Goal: Task Accomplishment & Management: Complete application form

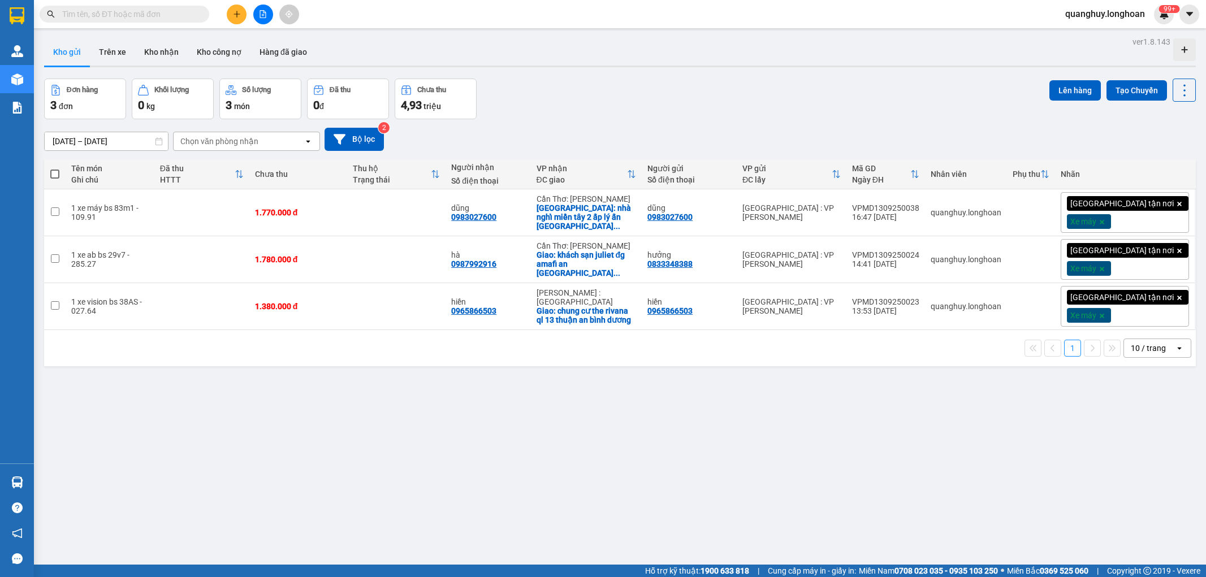
click at [160, 10] on input "text" at bounding box center [128, 14] width 133 height 12
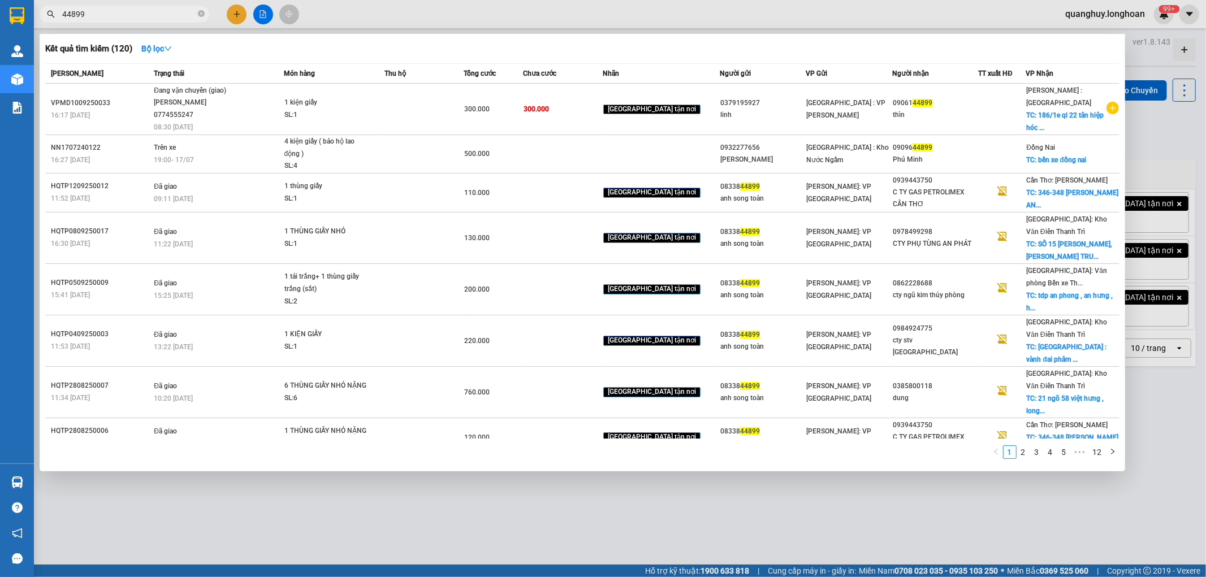
type input "44899"
click at [453, 525] on div at bounding box center [603, 288] width 1206 height 577
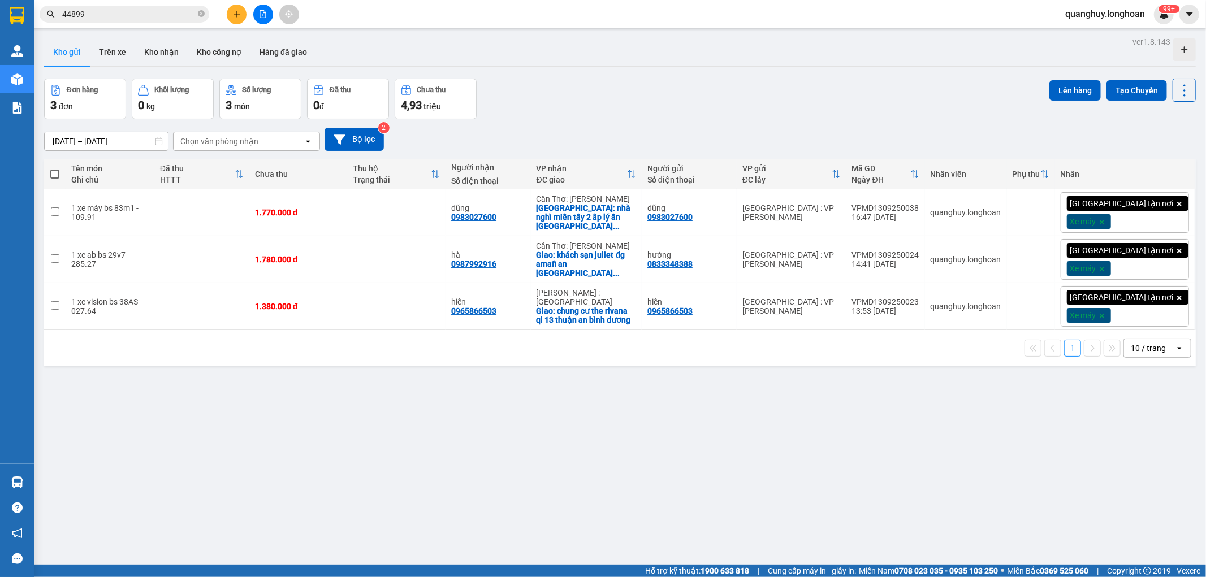
click at [234, 13] on icon "plus" at bounding box center [237, 14] width 8 height 8
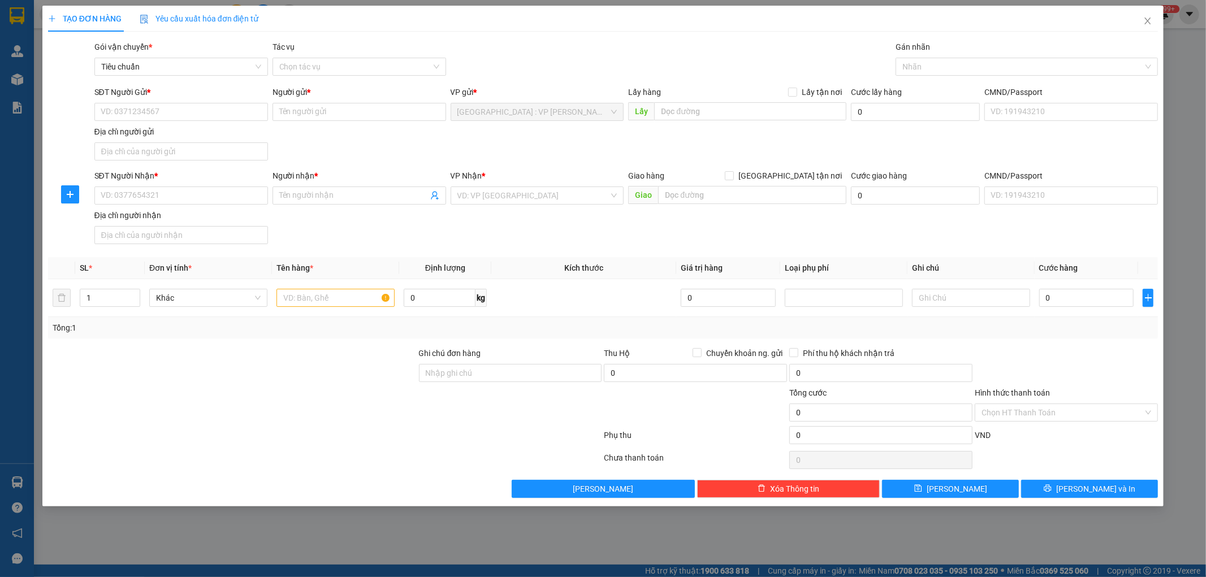
click at [201, 100] on div "SĐT Người Gửi *" at bounding box center [181, 94] width 174 height 17
click at [202, 109] on input "SĐT Người Gửi *" at bounding box center [181, 112] width 174 height 18
type input "0984273398"
click at [301, 111] on input "Người gửi *" at bounding box center [360, 112] width 174 height 18
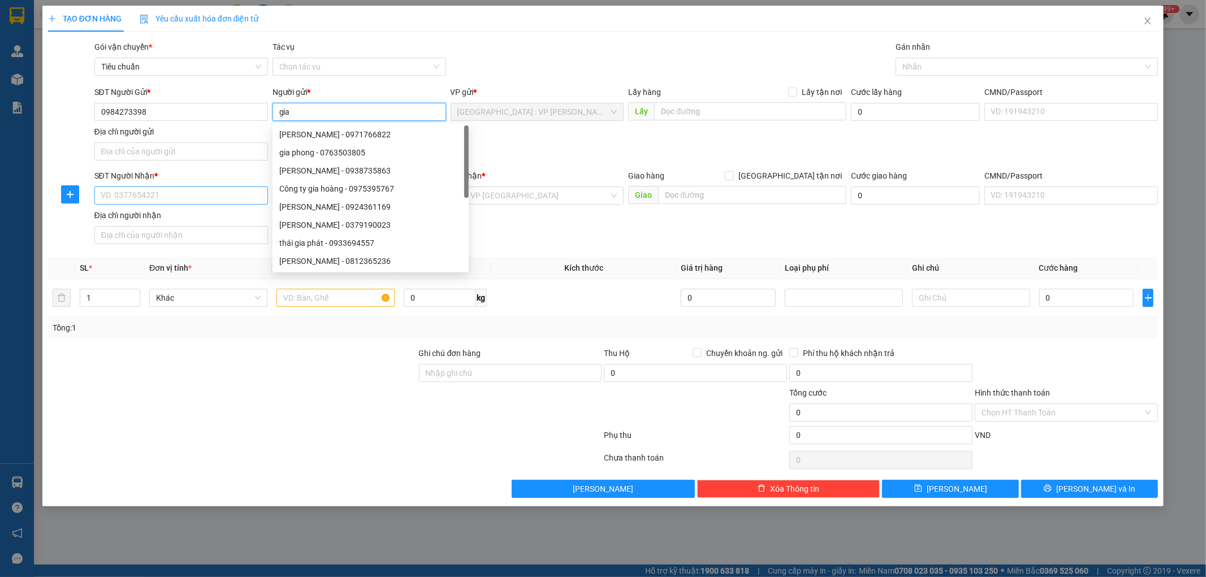
type input "gia"
click at [162, 200] on input "SĐT Người Nhận *" at bounding box center [181, 196] width 174 height 18
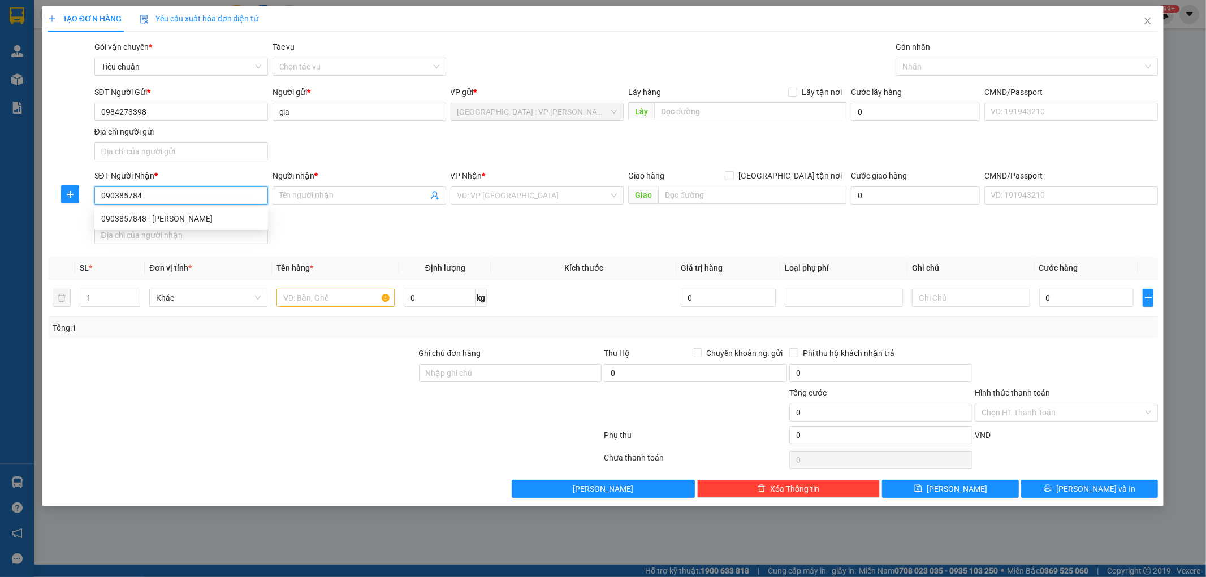
type input "0903857848"
click at [179, 227] on div "0903857848 - [PERSON_NAME]" at bounding box center [181, 219] width 174 height 18
type input "[PERSON_NAME]"
checkbox input "true"
type input "Tháp C4, [GEOGRAPHIC_DATA], [STREET_ADDRESS]"
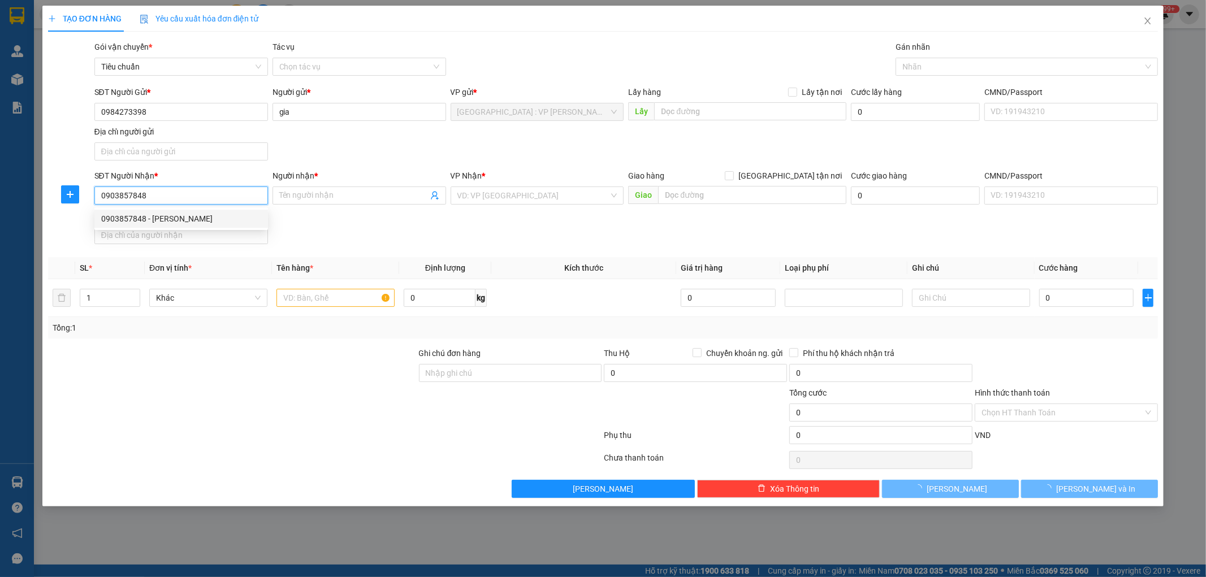
checkbox input "true"
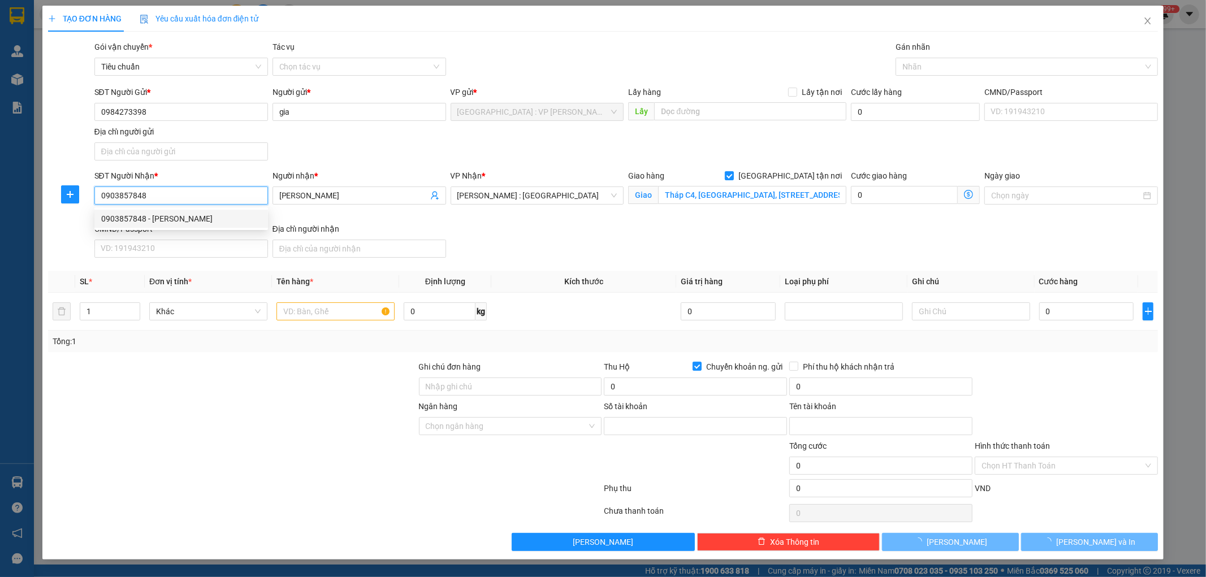
type input "21110000867053"
type input "[PERSON_NAME]"
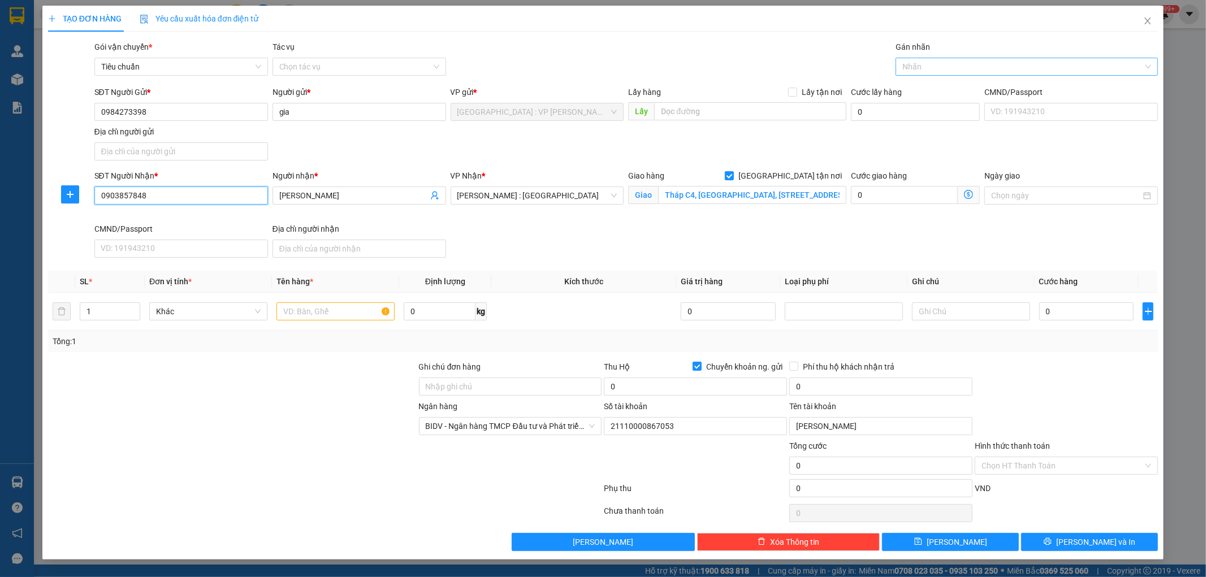
click at [924, 64] on div at bounding box center [1020, 67] width 245 height 14
type input "0903857848"
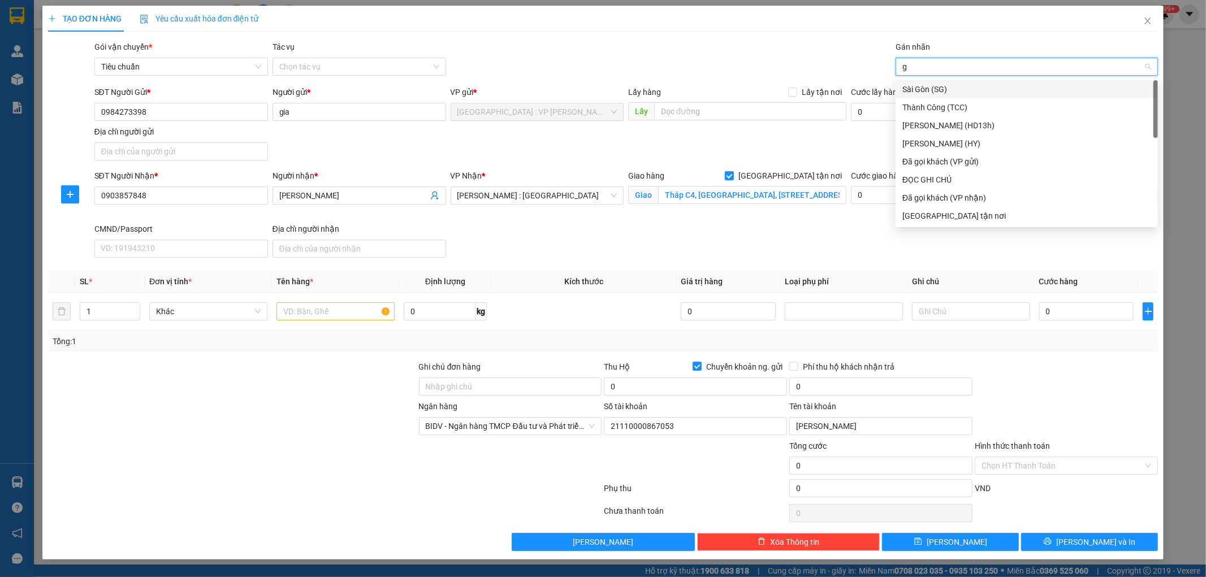
type input "gt"
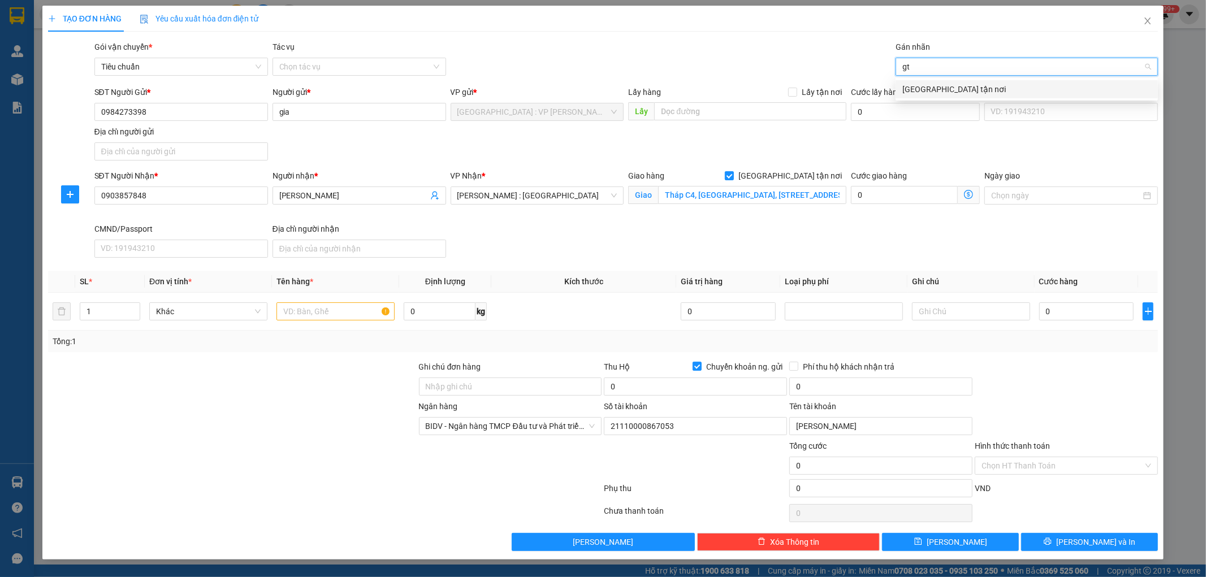
click at [919, 90] on div "[GEOGRAPHIC_DATA] tận nơi" at bounding box center [1026, 89] width 249 height 12
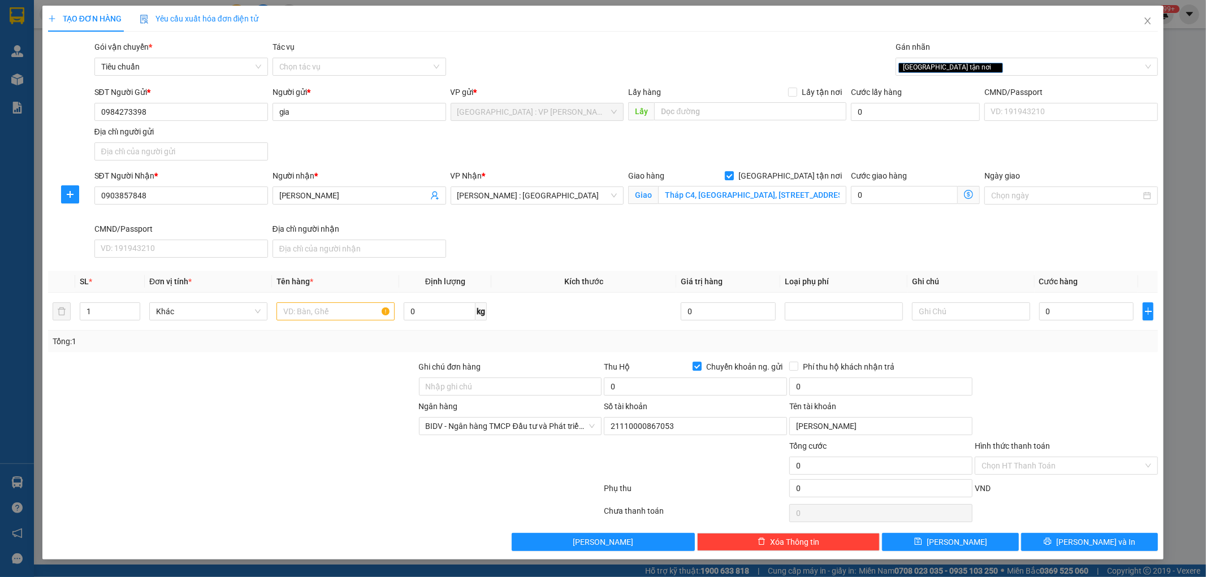
click at [742, 232] on div "SĐT Người Nhận * 0903857848 Người nhận * ANh Quỳnh VP Nhận * [GEOGRAPHIC_DATA] …" at bounding box center [626, 216] width 1069 height 93
click at [682, 200] on input "Tháp C4, [GEOGRAPHIC_DATA], [STREET_ADDRESS]" at bounding box center [752, 195] width 188 height 18
click at [688, 244] on div "SĐT Người Nhận * 0903857848 Người nhận * ANh Quỳnh VP Nhận * [GEOGRAPHIC_DATA] …" at bounding box center [626, 216] width 1069 height 93
click at [740, 193] on input "Tháp C4, [GEOGRAPHIC_DATA], [STREET_ADDRESS]" at bounding box center [752, 195] width 188 height 18
type input "11 [PERSON_NAME] [PERSON_NAME] sáu q3 hcm"
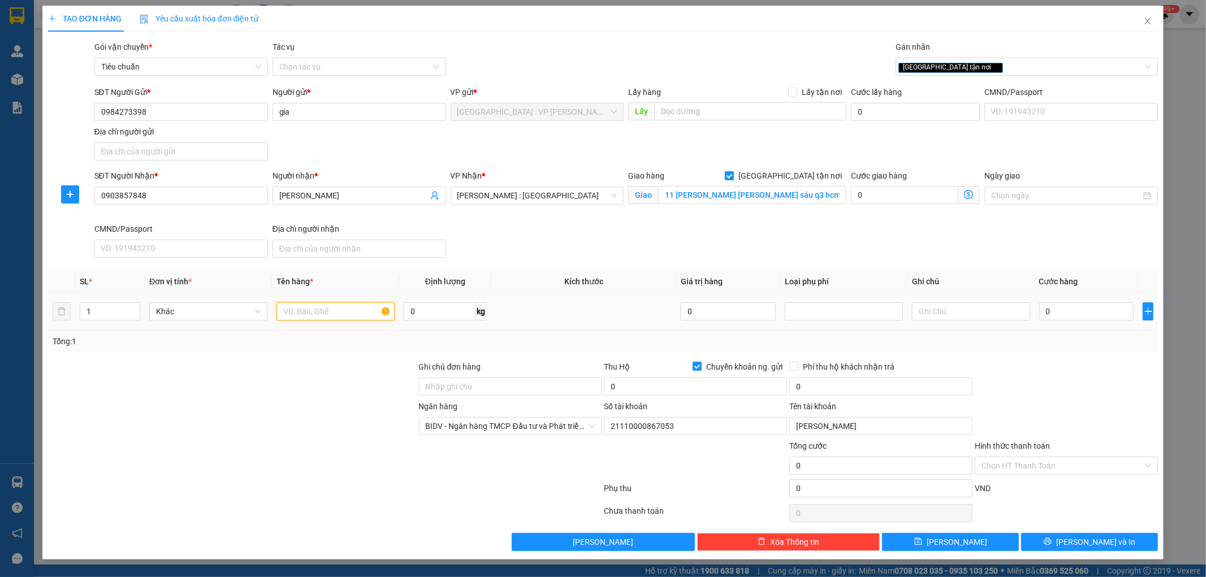
click at [351, 310] on input "text" at bounding box center [336, 312] width 118 height 18
click at [351, 310] on input "1 kiện giấy" at bounding box center [336, 312] width 118 height 18
type input "1 kiện giấy"
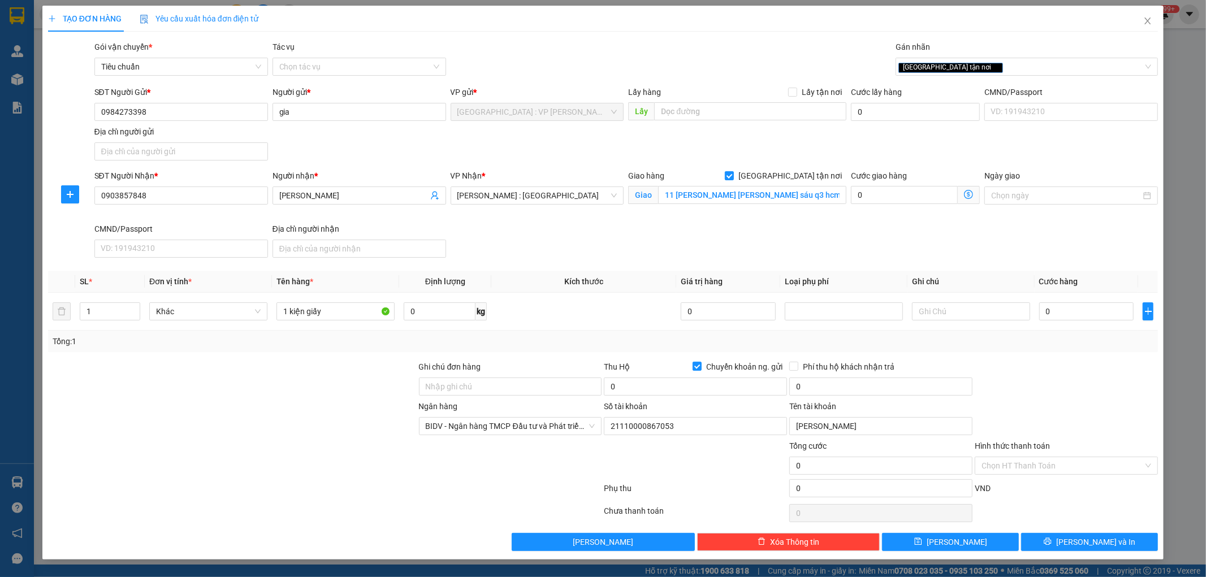
click at [330, 455] on div at bounding box center [232, 460] width 371 height 40
click at [694, 370] on input "Chuyển khoản ng. gửi" at bounding box center [697, 366] width 8 height 8
checkbox input "false"
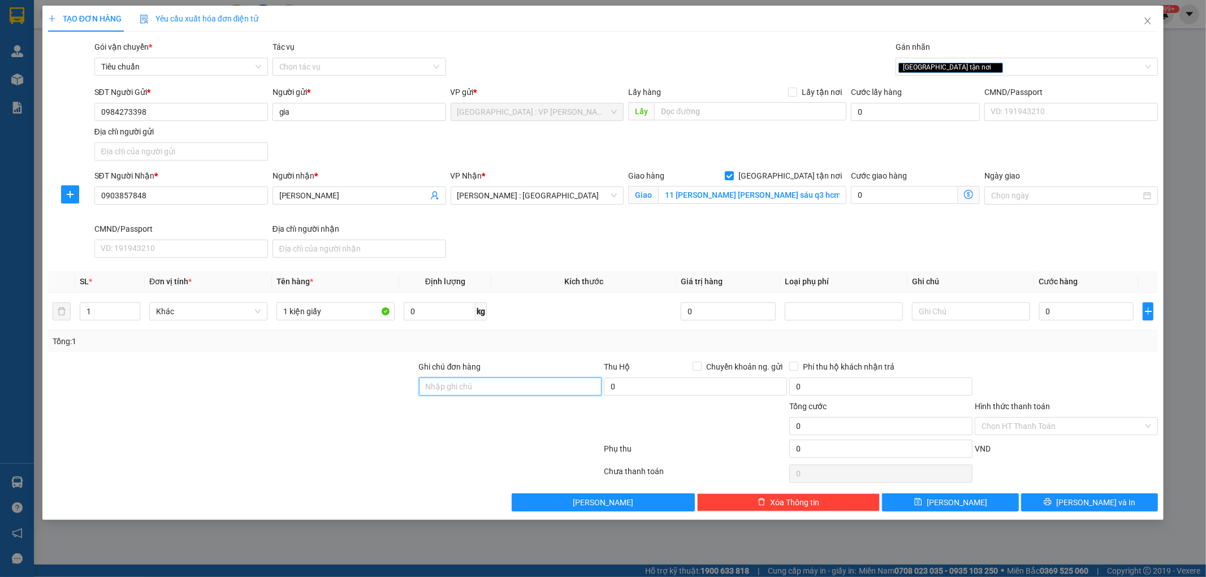
click at [532, 392] on input "Ghi chú đơn hàng" at bounding box center [510, 387] width 183 height 18
type input "hàng ko đồng kiểm giao nguyên kiện hư vỡ k đền ( đã báo khách gửi )"
click at [474, 429] on div at bounding box center [510, 420] width 185 height 40
click at [336, 308] on input "1 kiện giấy" at bounding box center [336, 312] width 118 height 18
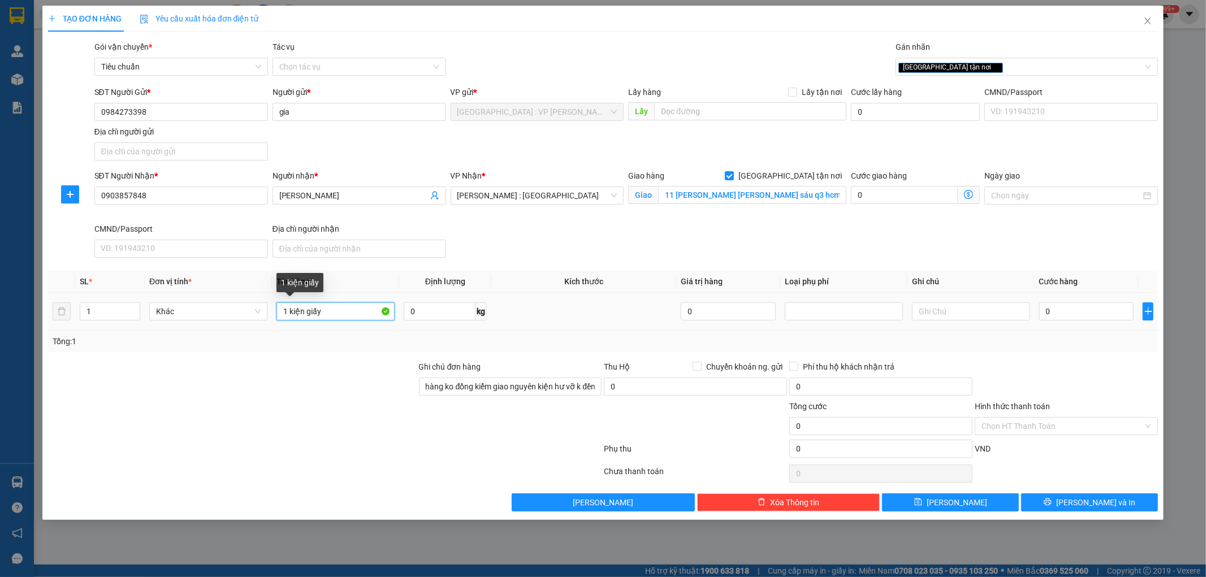
click at [336, 308] on input "1 kiện giấy" at bounding box center [336, 312] width 118 height 18
type input "1 kiện giấy"
click at [328, 411] on div at bounding box center [232, 420] width 371 height 40
click at [569, 202] on span "[PERSON_NAME] : [GEOGRAPHIC_DATA]" at bounding box center [537, 195] width 160 height 17
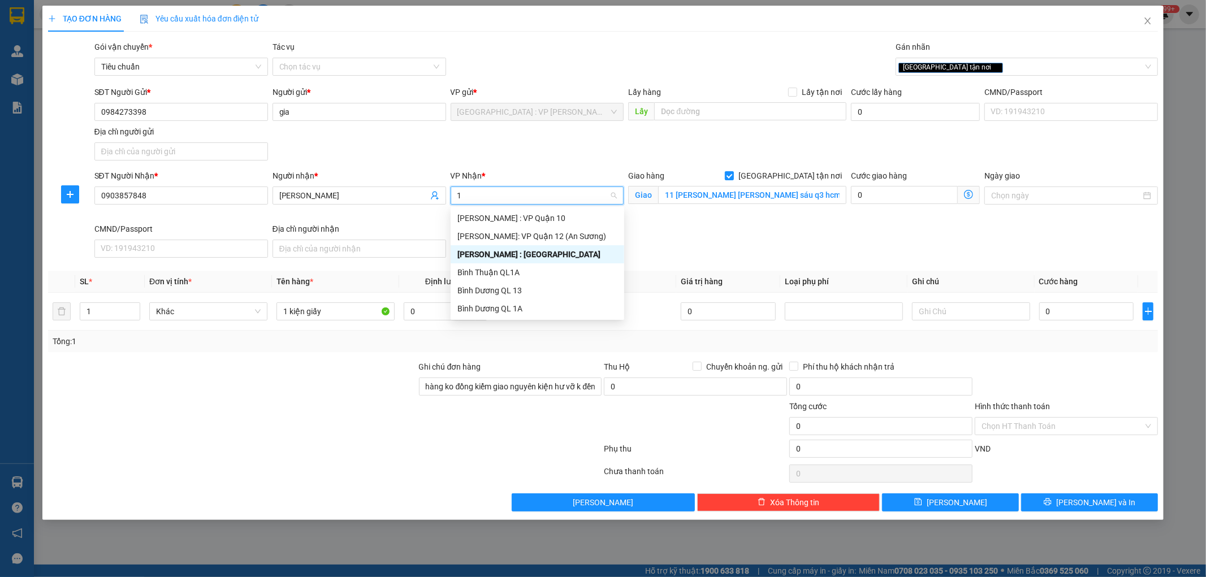
type input "12"
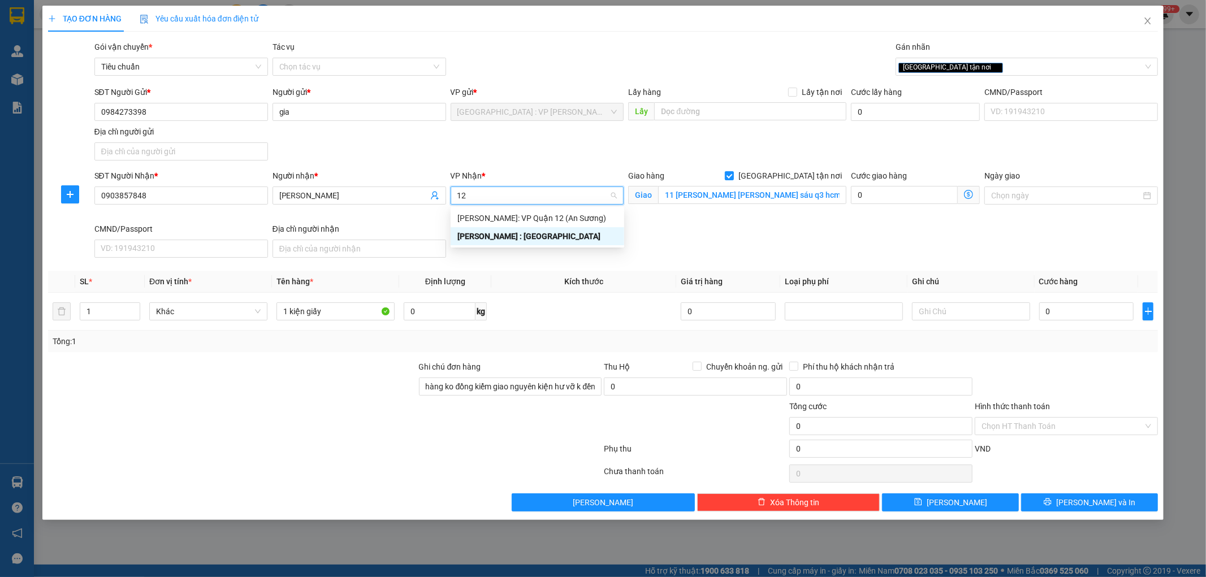
click at [528, 239] on div "[PERSON_NAME] : [GEOGRAPHIC_DATA]" at bounding box center [537, 236] width 160 height 12
click at [528, 239] on div "SĐT Người Nhận * 0903857848 Người nhận * ANh Quỳnh VP Nhận * [GEOGRAPHIC_DATA] …" at bounding box center [626, 216] width 1069 height 93
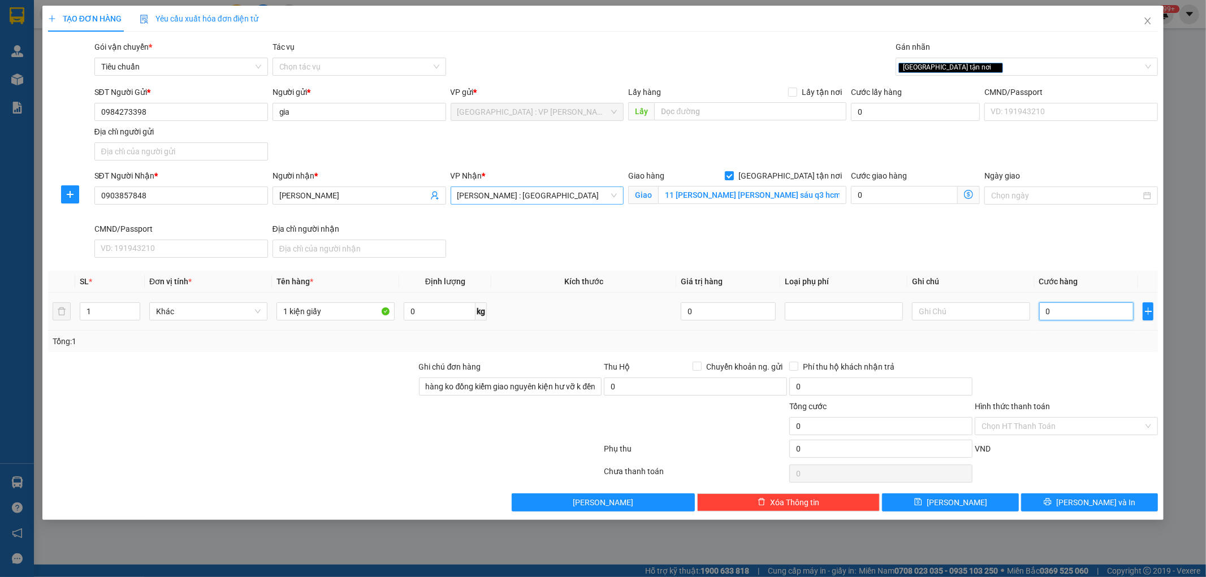
click at [1064, 317] on input "0" at bounding box center [1086, 312] width 95 height 18
type input "2"
type input "23"
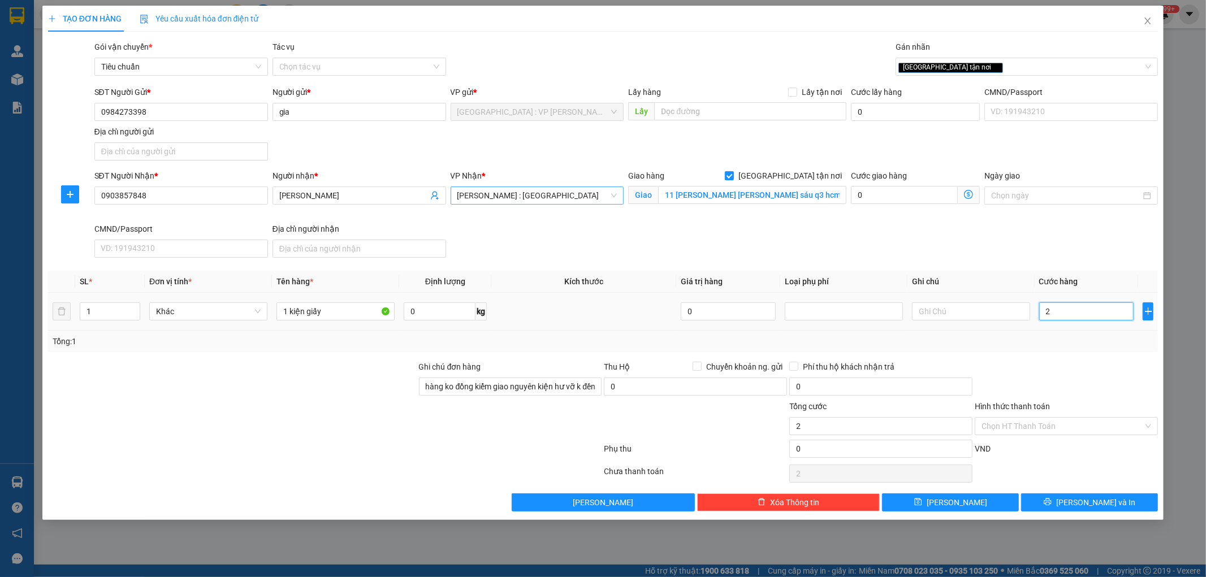
type input "23"
type input "230"
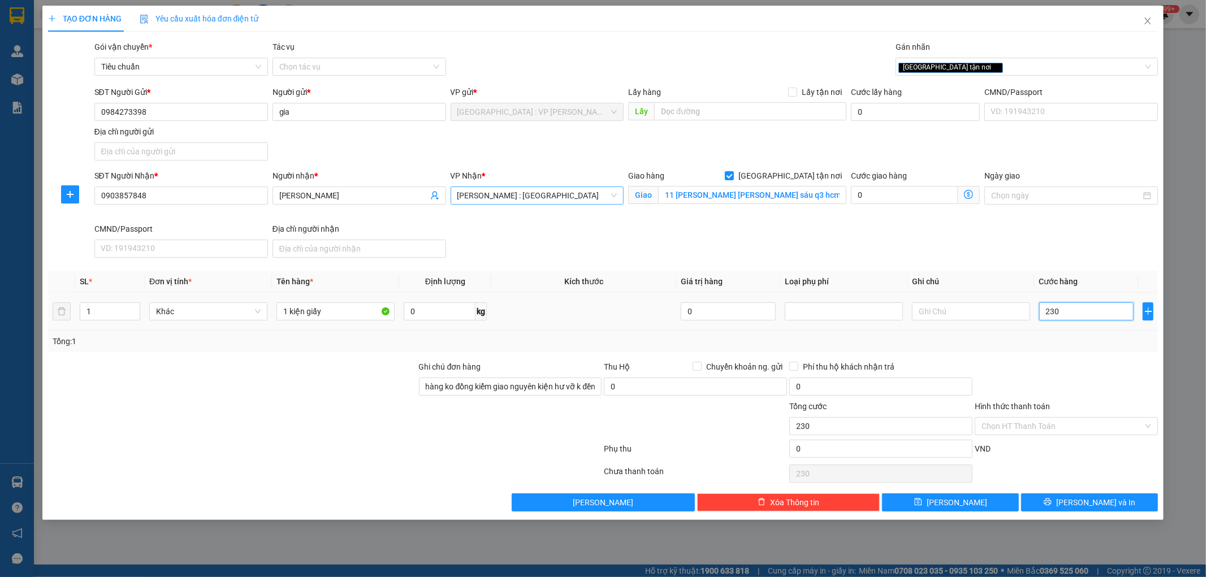
type input "2.300"
type input "23.000"
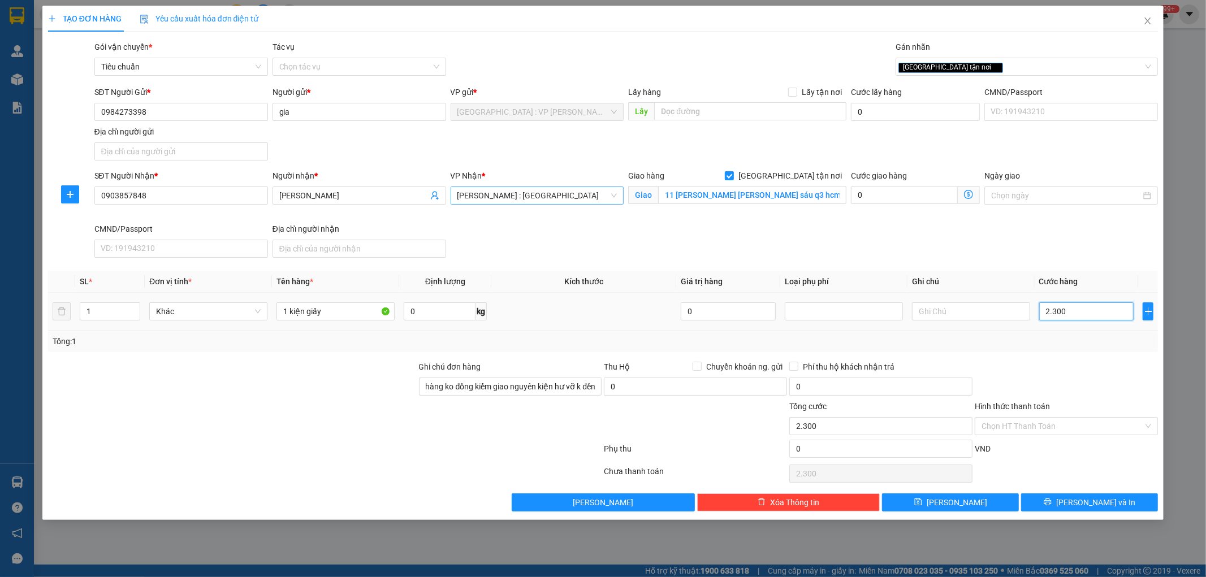
type input "23.000"
type input "230.000"
type input "2.300.000"
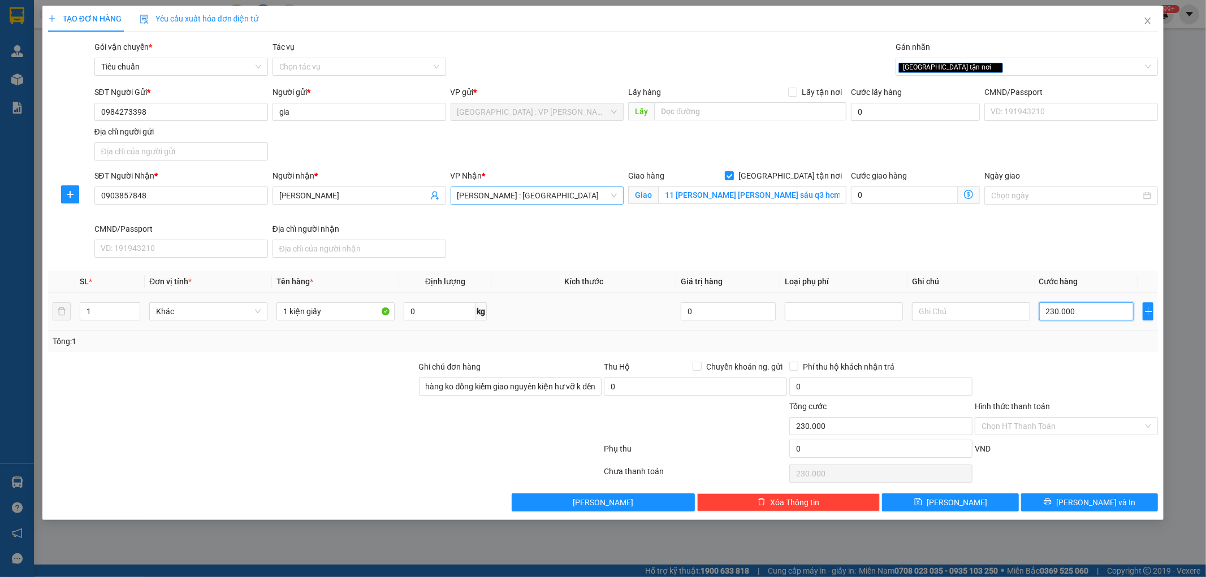
type input "2.300.000"
type input "230.000"
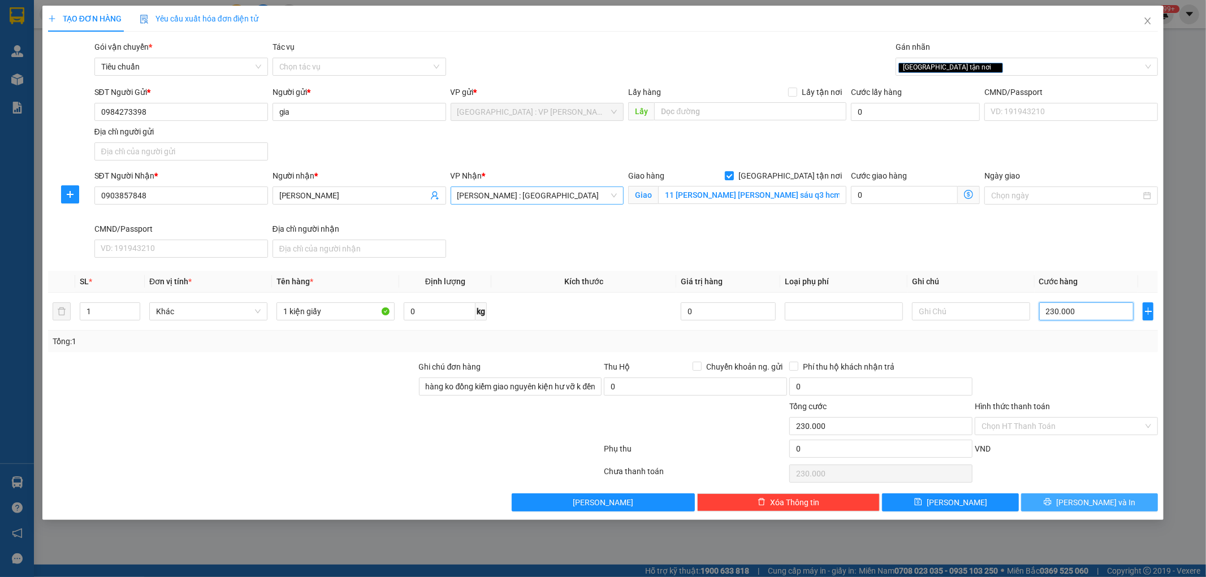
type input "230.000"
click at [1096, 495] on button "[PERSON_NAME] và In" at bounding box center [1089, 503] width 137 height 18
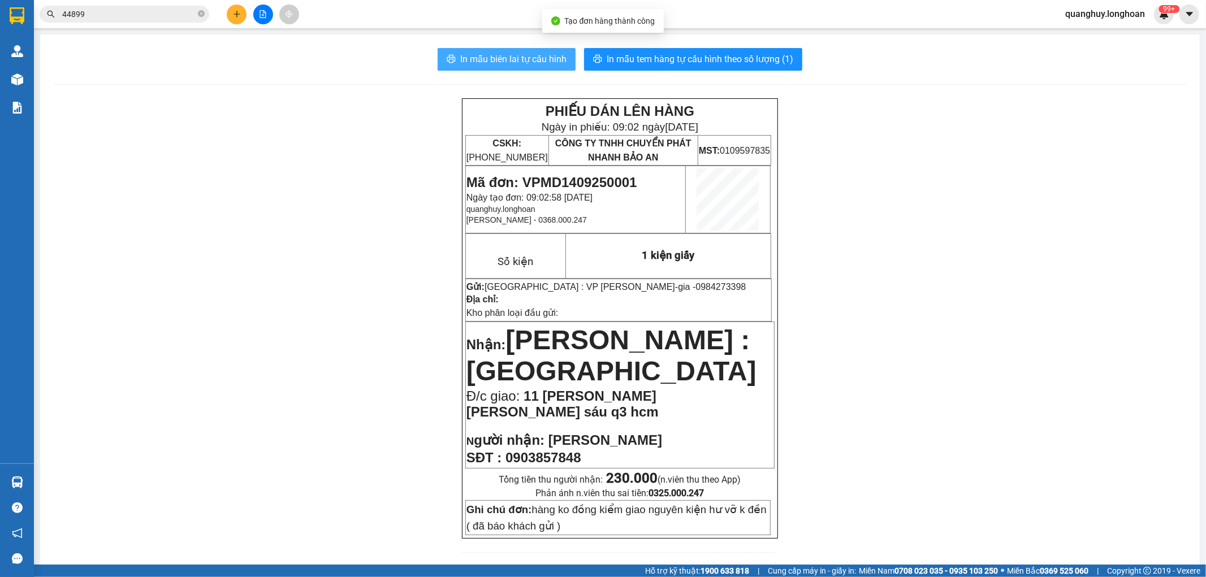
click at [522, 62] on span "In mẫu biên lai tự cấu hình" at bounding box center [513, 59] width 106 height 14
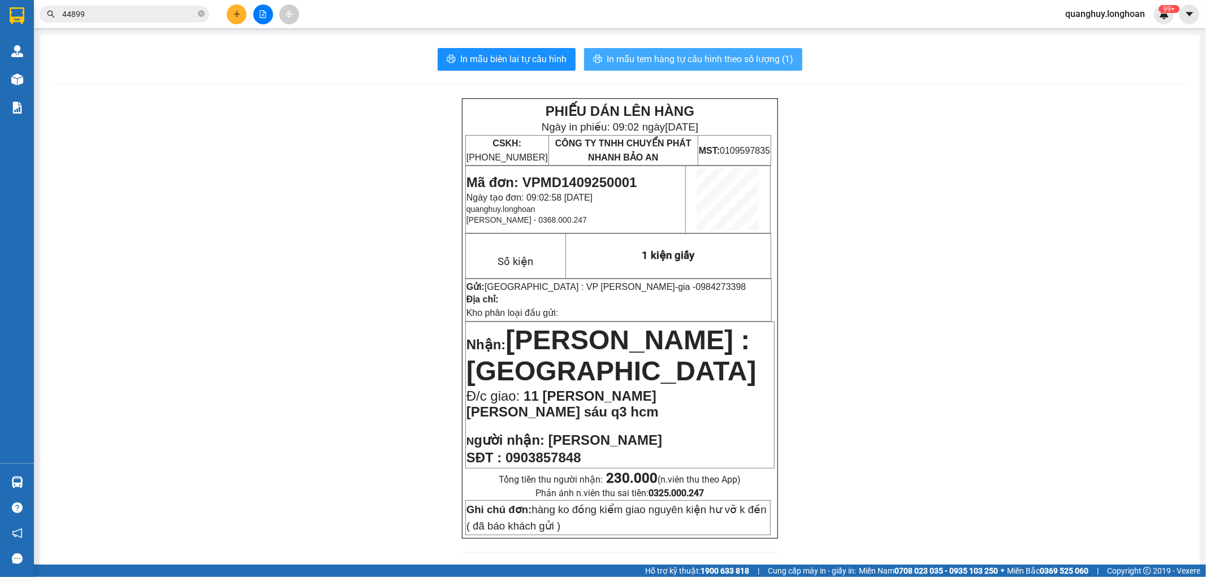
click at [698, 64] on span "In mẫu tem hàng tự cấu hình theo số lượng (1)" at bounding box center [700, 59] width 187 height 14
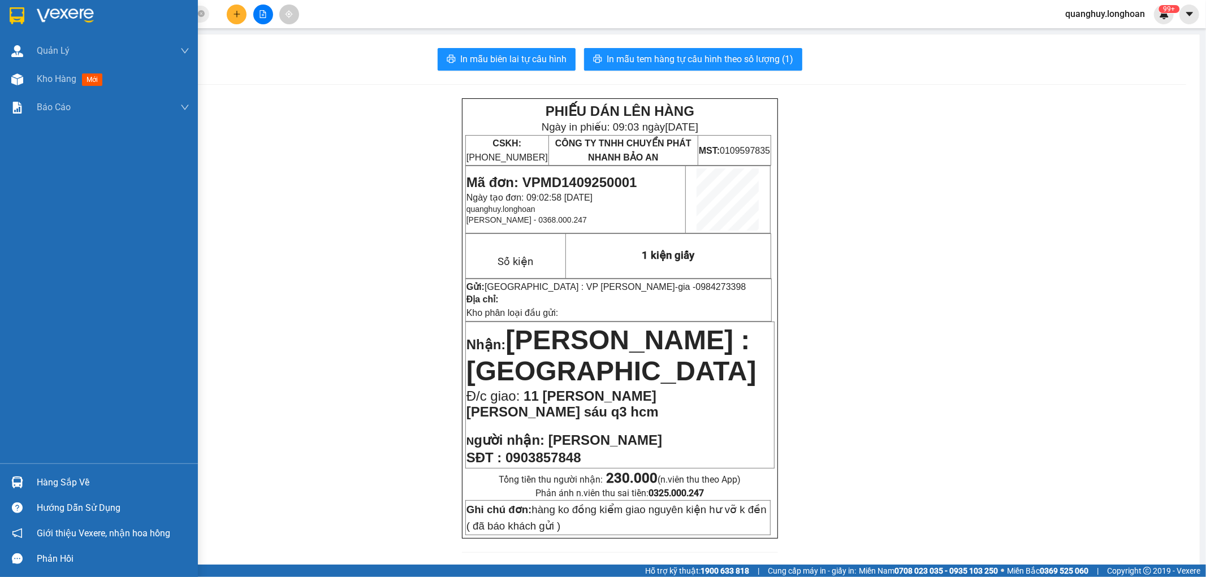
click at [12, 8] on img at bounding box center [17, 15] width 15 height 17
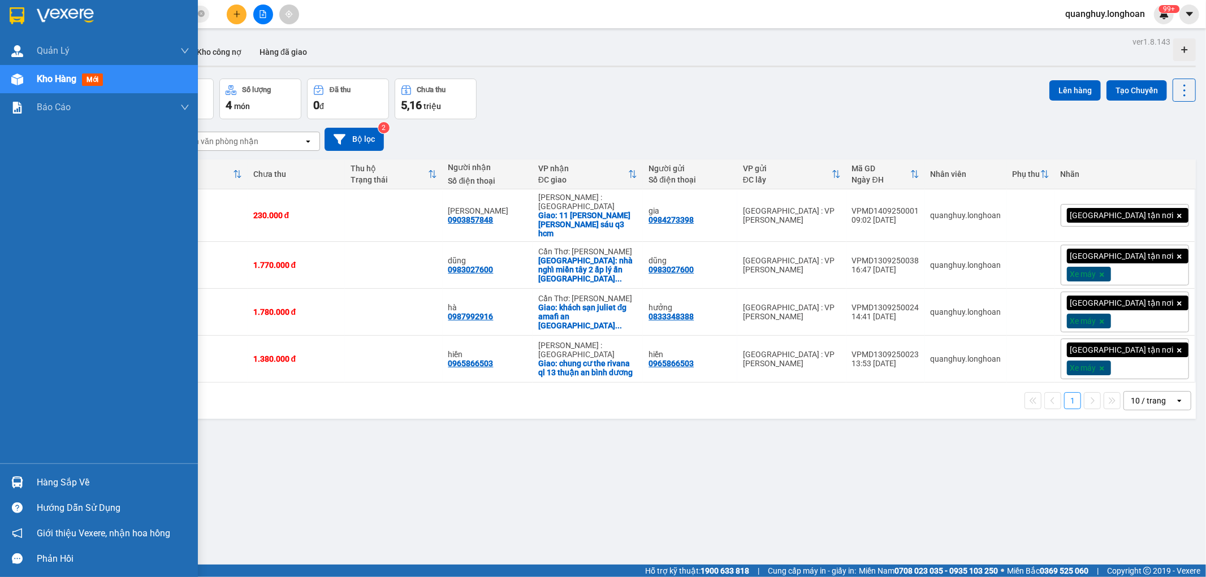
click at [10, 3] on div at bounding box center [99, 18] width 198 height 37
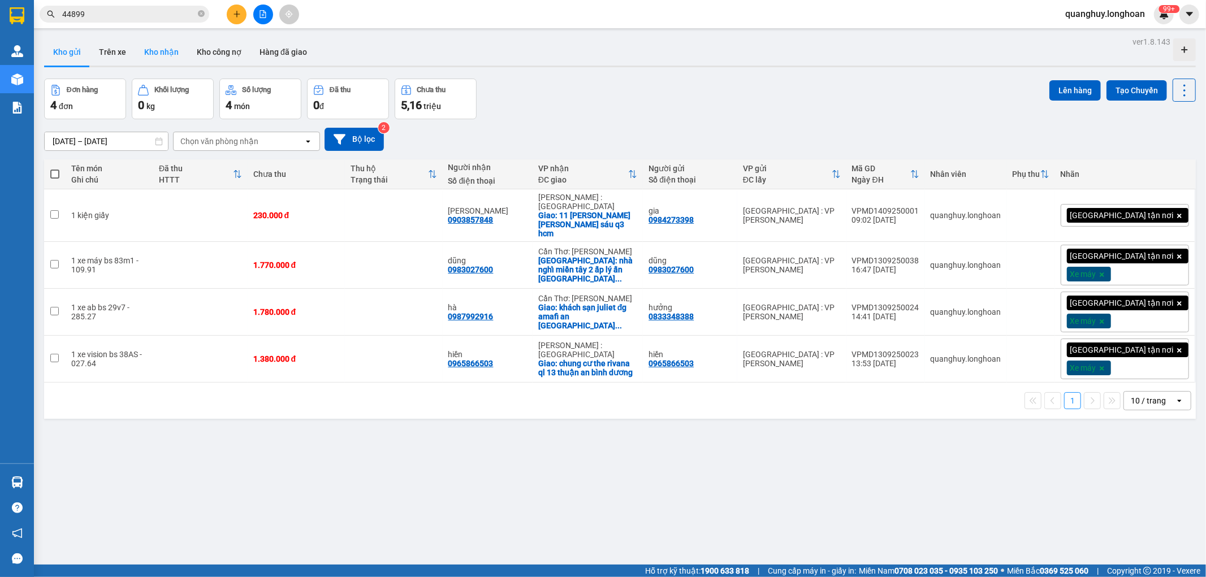
click at [159, 49] on button "Kho nhận" at bounding box center [161, 51] width 53 height 27
